Goal: Task Accomplishment & Management: Manage account settings

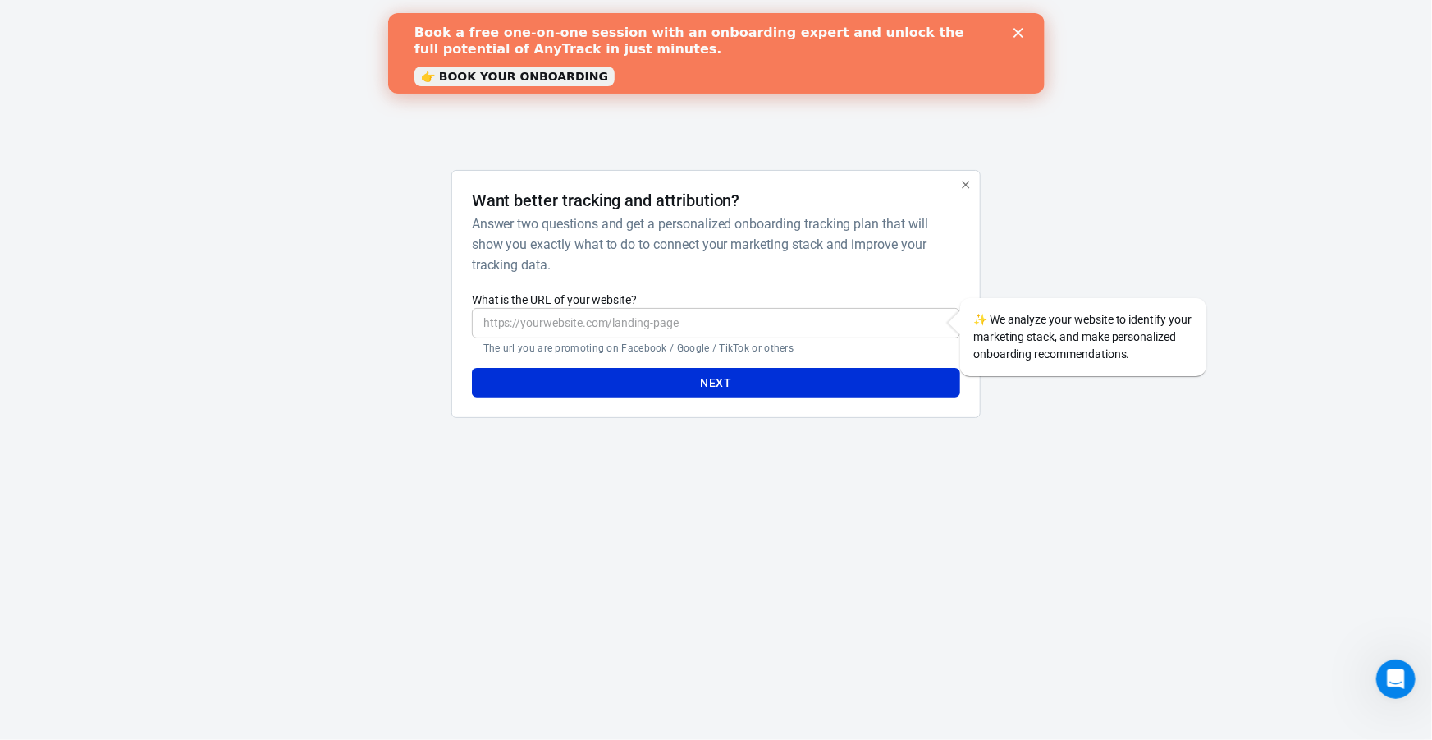
click at [503, 127] on div "AnyTrack Want better tracking and attribution? Answer two questions and get a p…" at bounding box center [716, 246] width 821 height 493
click at [1175, 493] on html "AnyTrack Want better tracking and attribution? Answer two questions and get a p…" at bounding box center [716, 246] width 1432 height 493
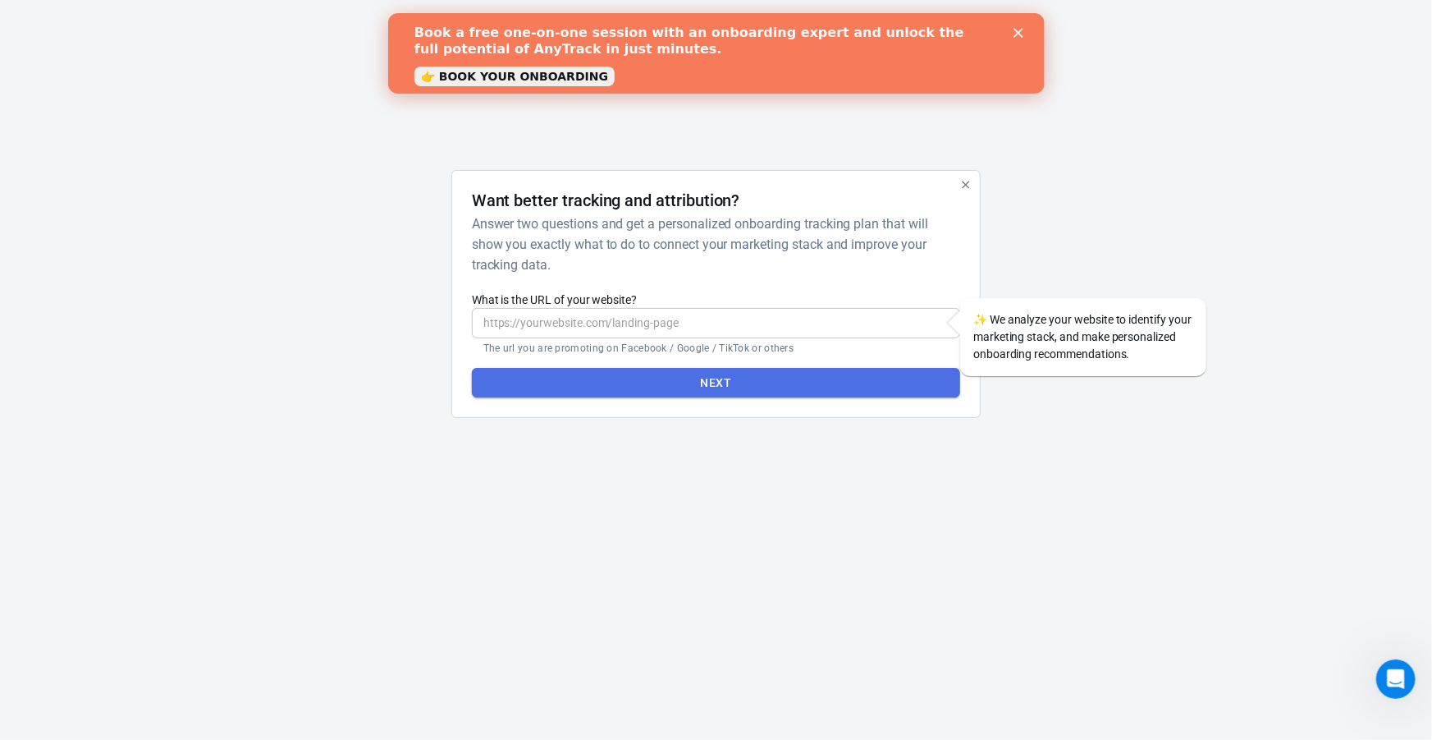
click at [766, 387] on button "Next" at bounding box center [716, 383] width 488 height 30
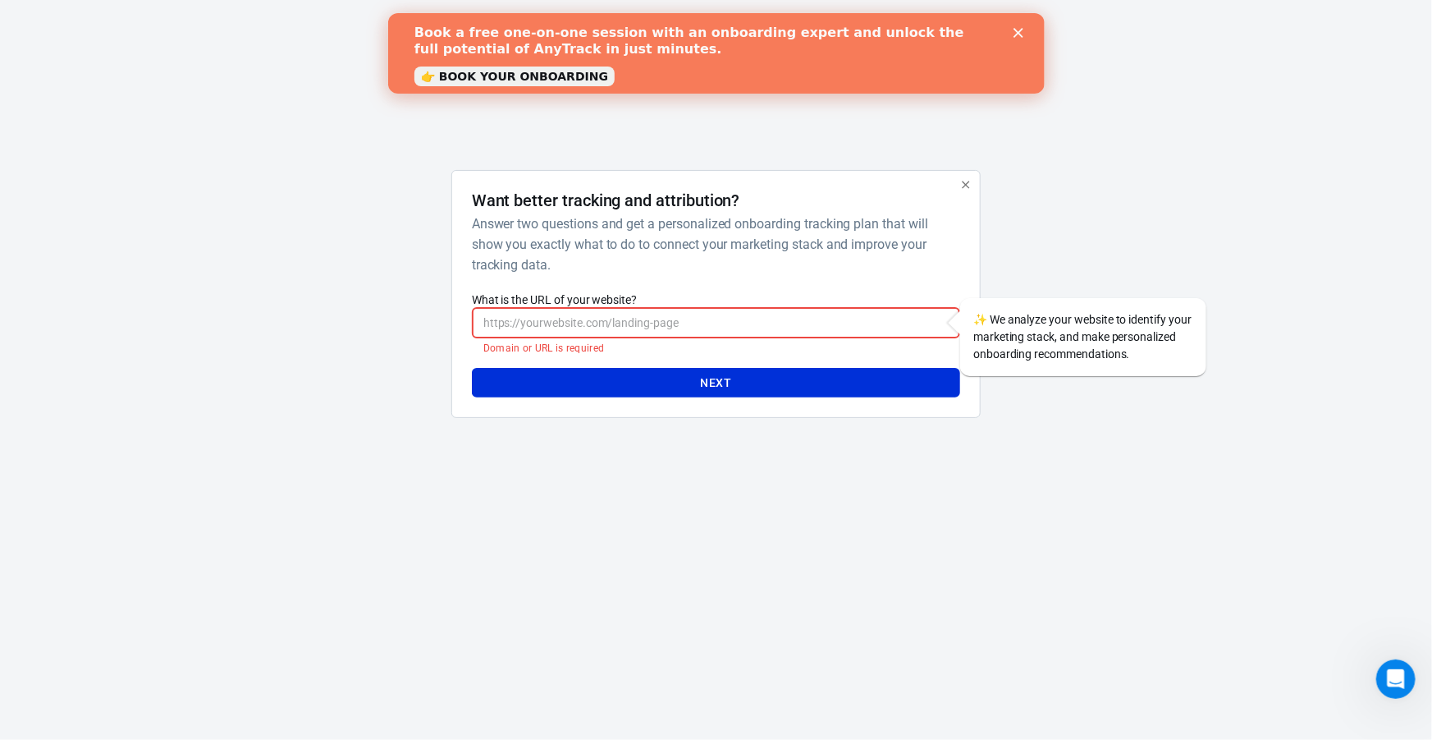
click at [767, 493] on html "AnyTrack Want better tracking and attribution? Answer two questions and get a p…" at bounding box center [716, 246] width 1432 height 493
click at [539, 72] on link "👉 BOOK YOUR ONBOARDING" at bounding box center [514, 76] width 200 height 20
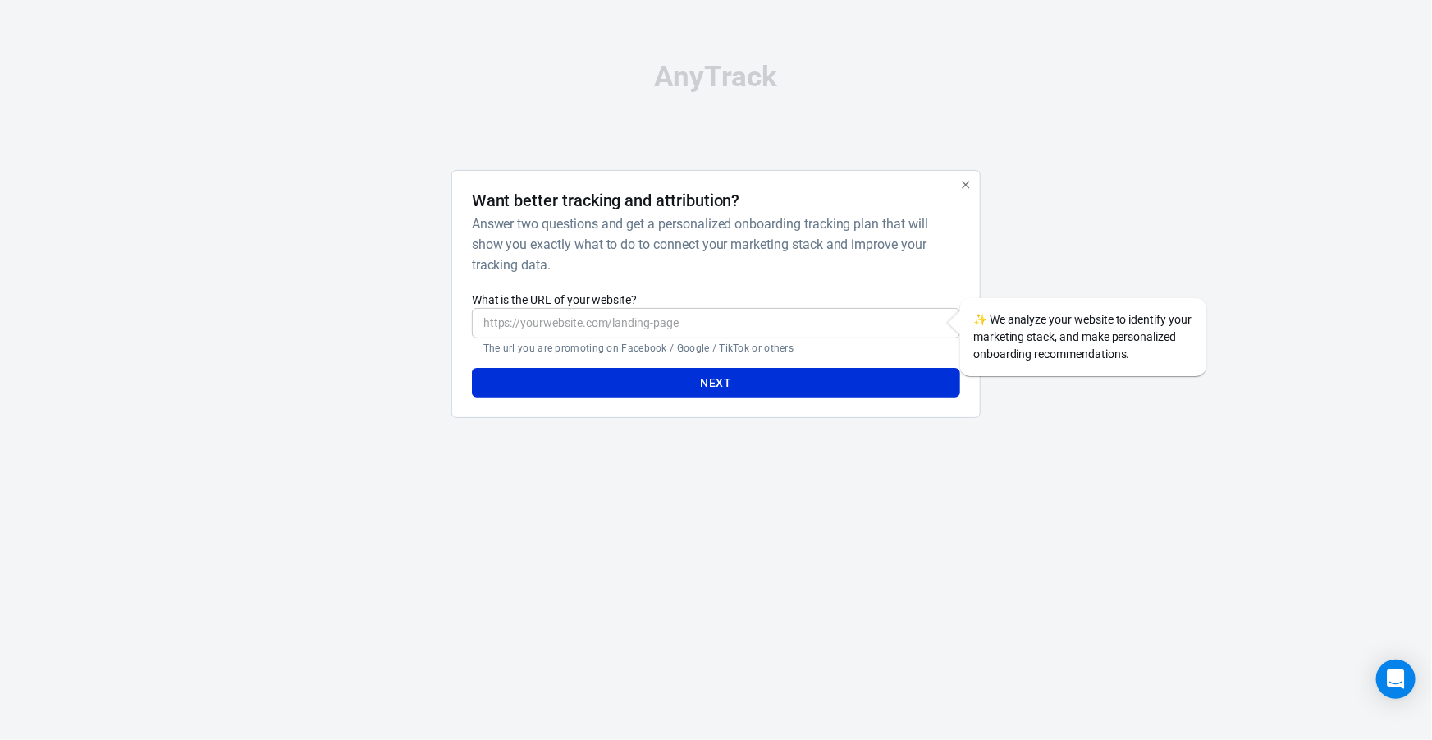
click at [628, 321] on input "What is the URL of your website?" at bounding box center [716, 323] width 488 height 30
click at [678, 245] on h6 "Answer two questions and get a personalized onboarding tracking plan that will …" at bounding box center [713, 244] width 482 height 62
drag, startPoint x: 513, startPoint y: 334, endPoint x: 554, endPoint y: 323, distance: 42.6
click at [513, 334] on input "What is the URL of your website?" at bounding box center [716, 323] width 488 height 30
paste input "https://productreviewsguide.org/"
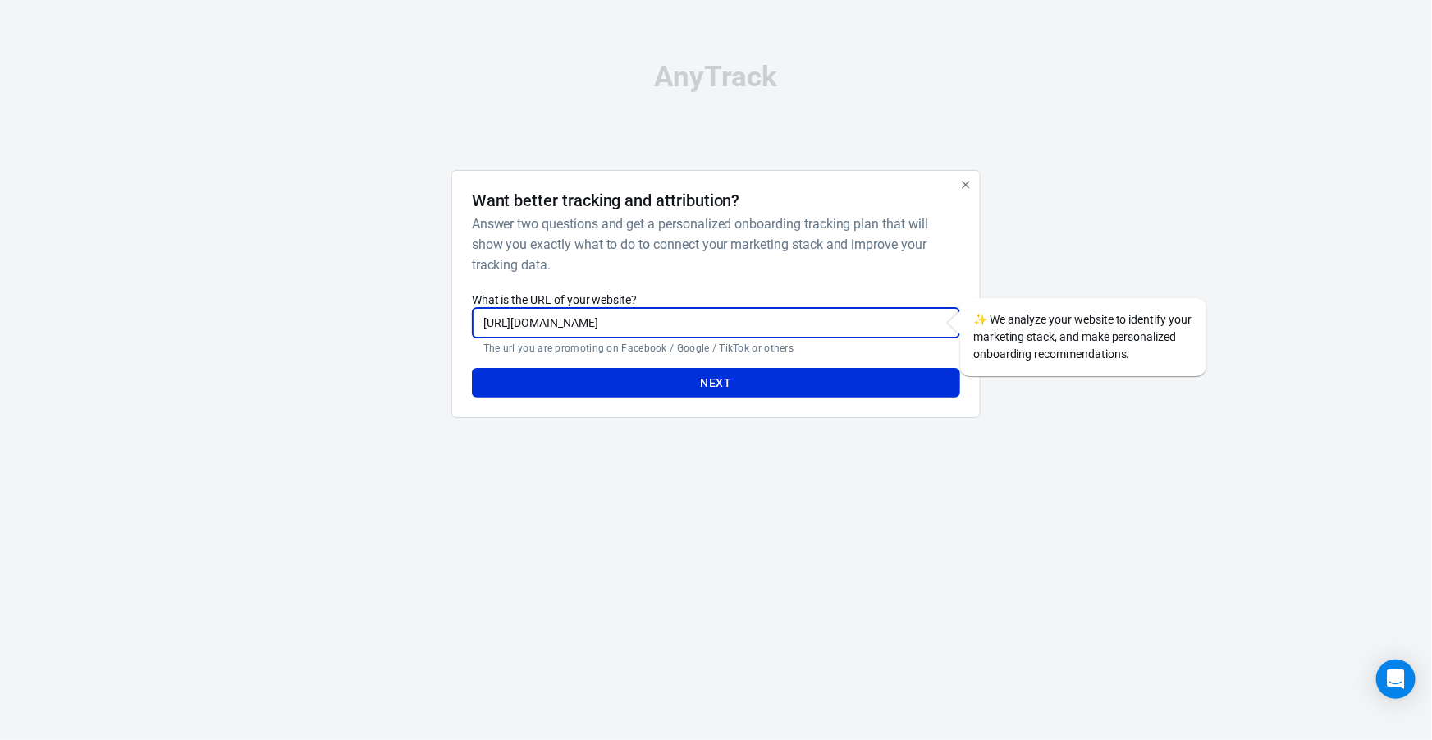
type input "https://productreviewsguide.org"
click at [821, 277] on div "Want better tracking and attribution? Answer two questions and get a personaliz…" at bounding box center [716, 294] width 488 height 208
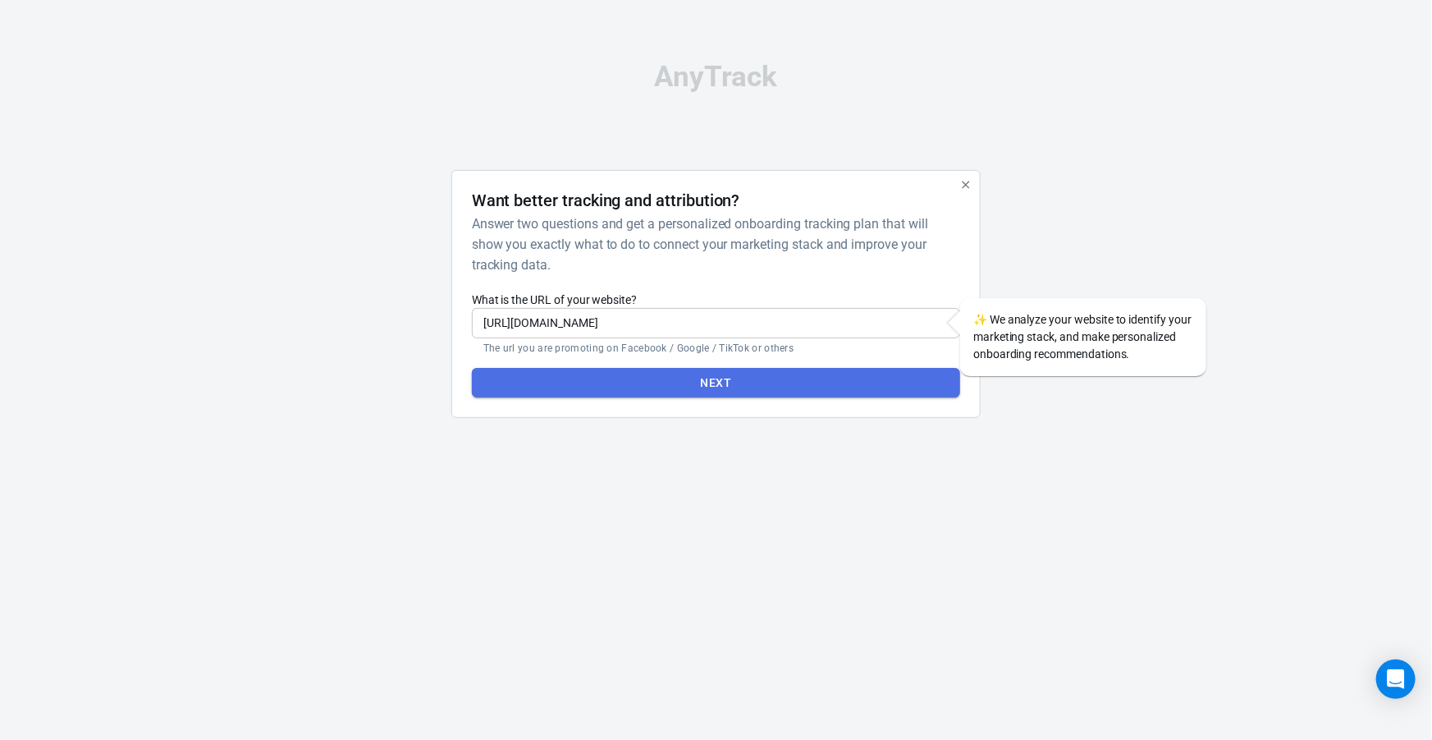
click at [732, 378] on button "Next" at bounding box center [716, 383] width 488 height 30
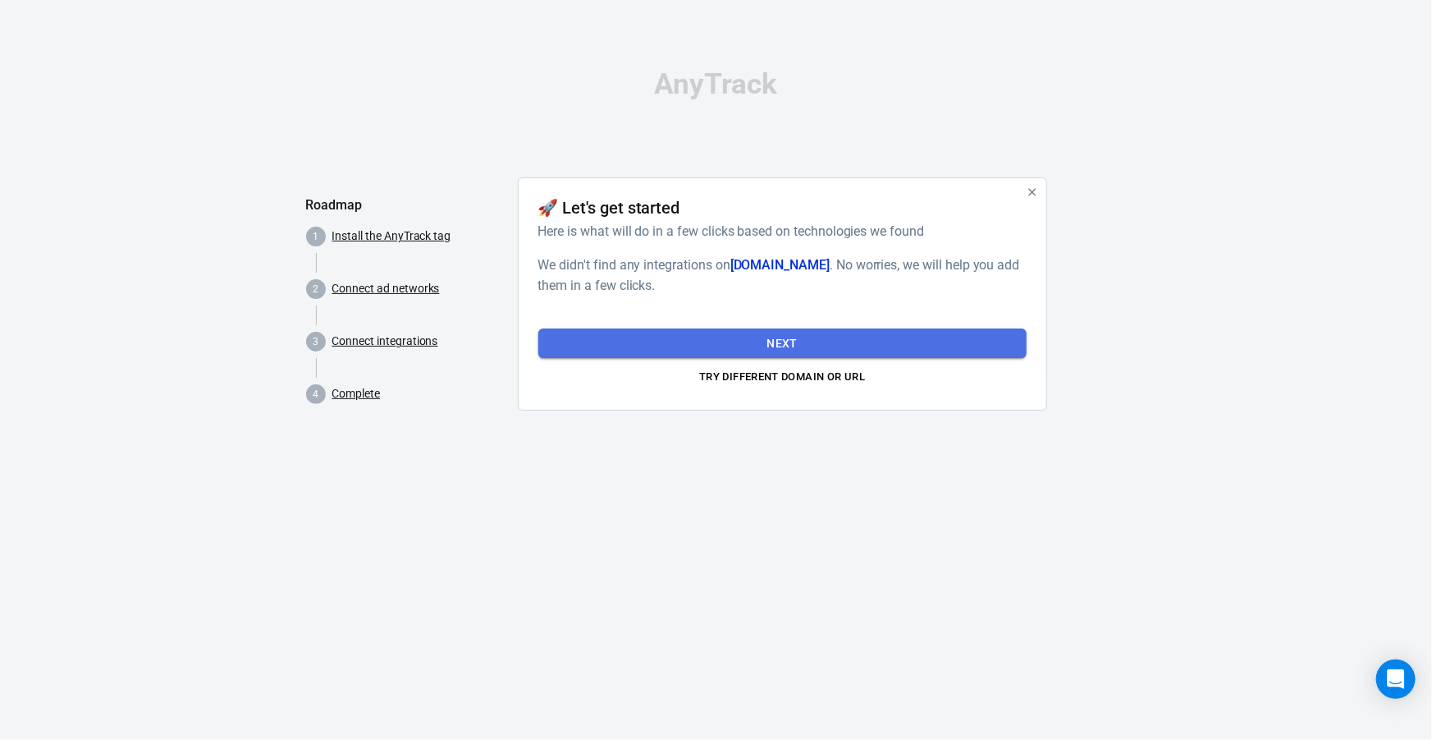
click at [793, 345] on button "Next" at bounding box center [782, 343] width 488 height 30
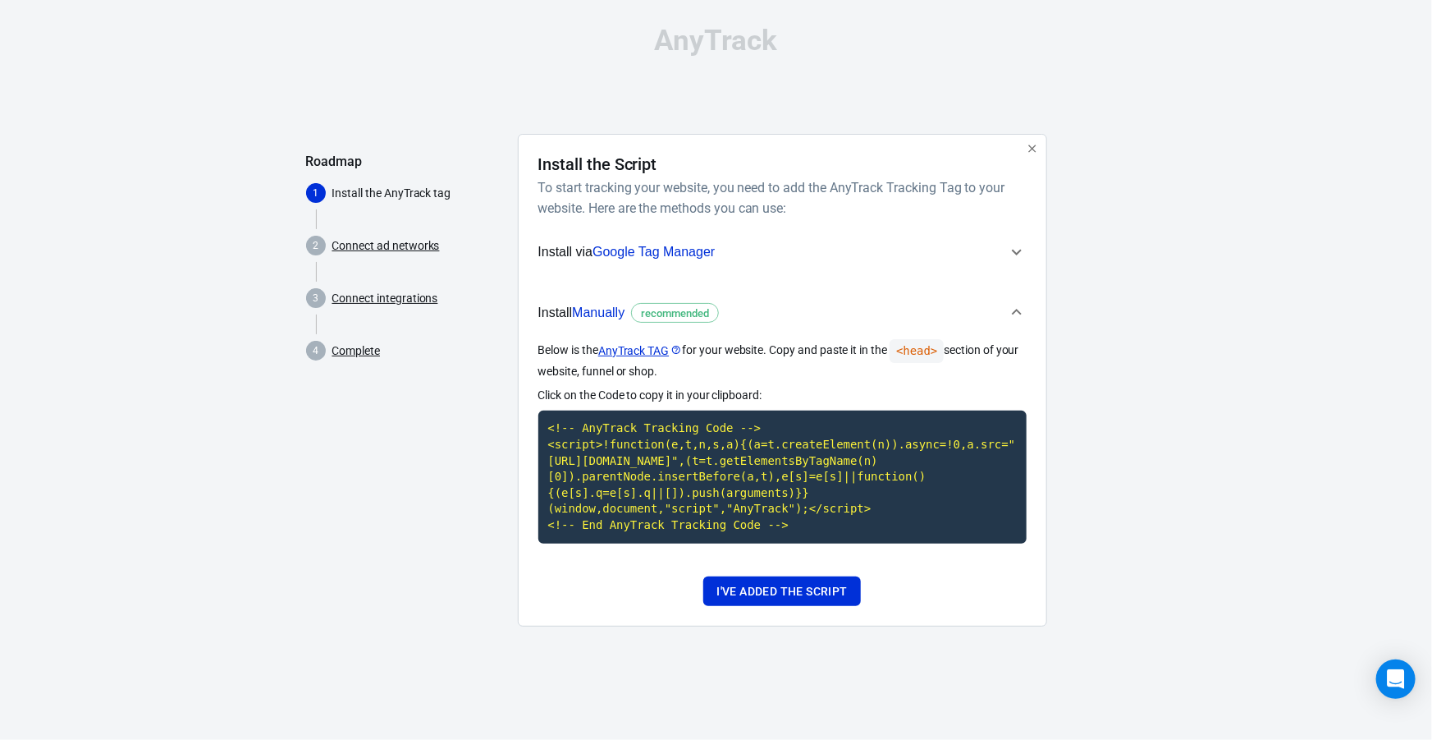
click at [1031, 148] on icon "button" at bounding box center [1031, 147] width 7 height 7
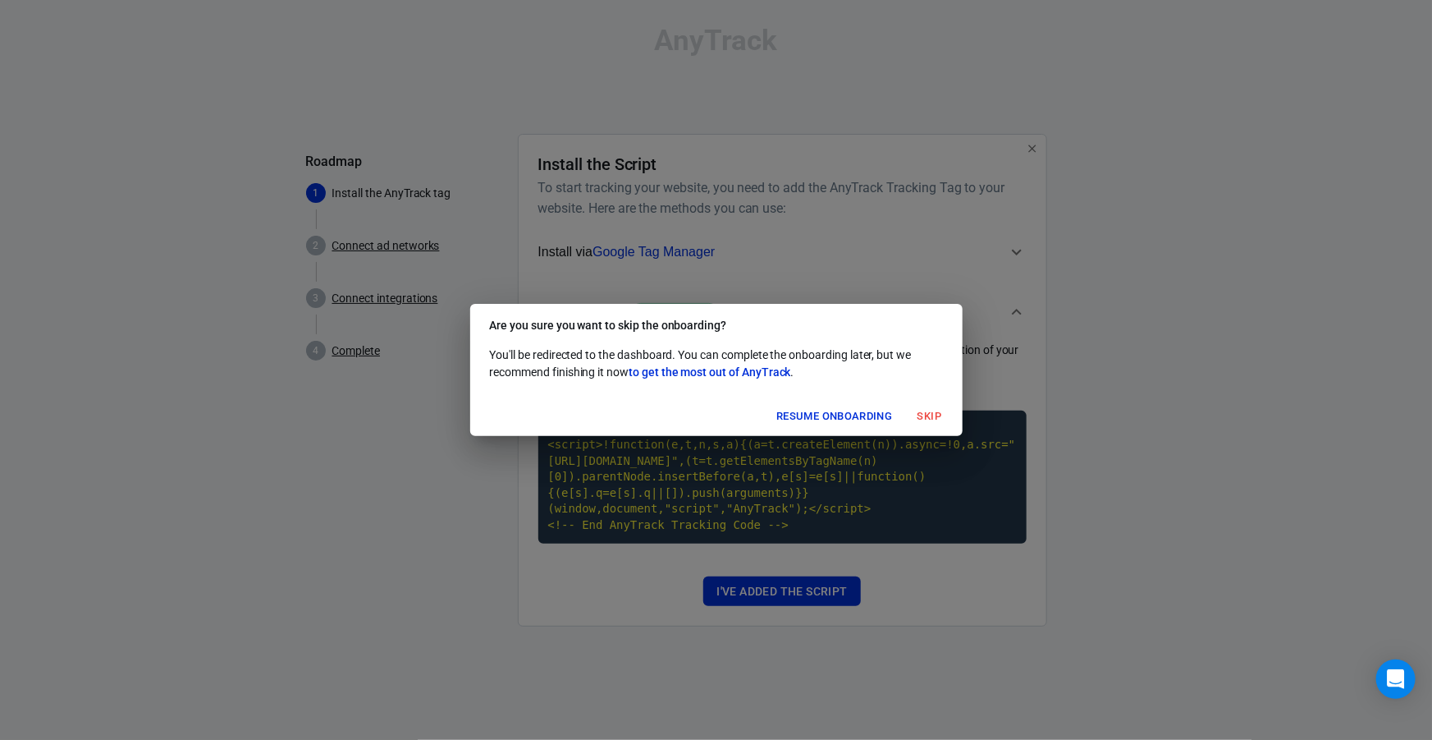
click at [923, 418] on button "Skip" at bounding box center [930, 416] width 53 height 25
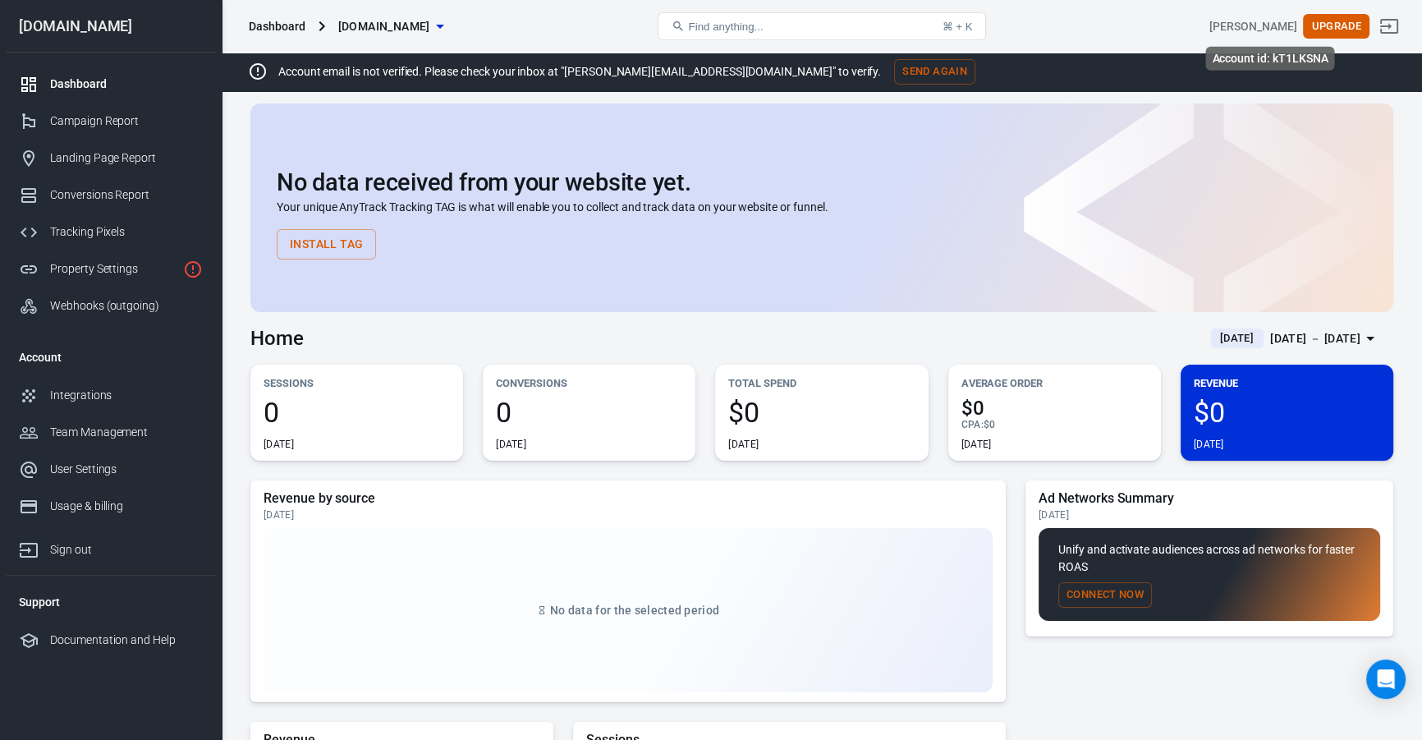
click at [1274, 24] on div "Brent Baubach" at bounding box center [1252, 26] width 87 height 17
click at [1398, 25] on icon "Sign out" at bounding box center [1389, 26] width 20 height 20
